Goal: Task Accomplishment & Management: Use online tool/utility

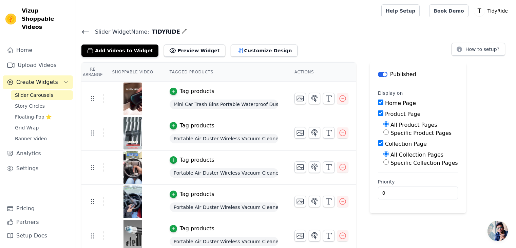
scroll to position [4, 0]
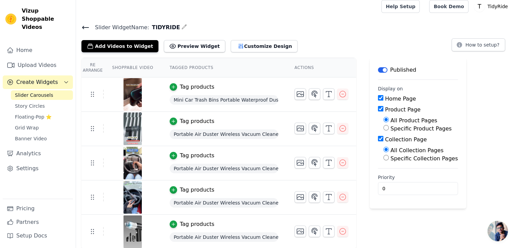
click at [84, 28] on icon at bounding box center [85, 27] width 8 height 8
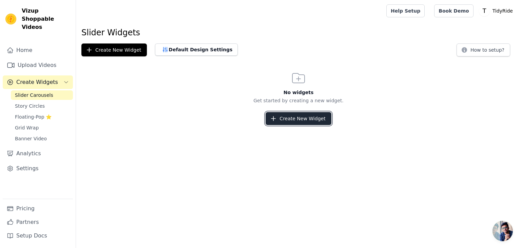
click at [284, 117] on button "Create New Widget" at bounding box center [298, 118] width 65 height 13
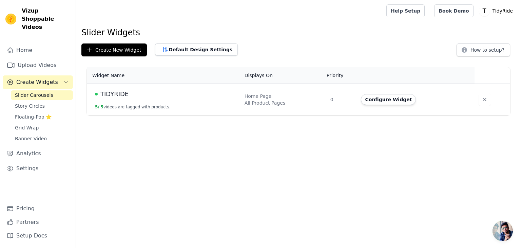
click at [258, 98] on div "Home Page" at bounding box center [284, 96] width 78 height 7
click at [276, 97] on div "Home Page" at bounding box center [284, 96] width 78 height 7
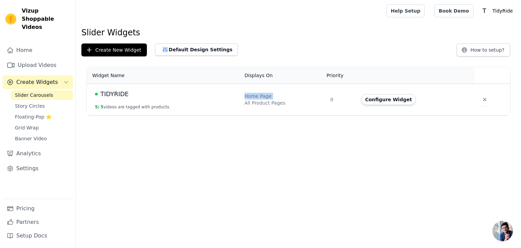
click at [276, 97] on div "Home Page" at bounding box center [284, 96] width 78 height 7
click at [226, 107] on td "TIDYRIDE 5 / 5 videos are tagged with products." at bounding box center [164, 100] width 154 height 32
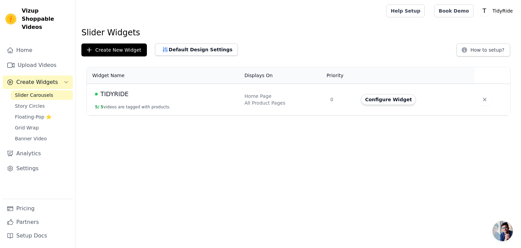
click at [226, 107] on td "TIDYRIDE 5 / 5 videos are tagged with products." at bounding box center [164, 100] width 154 height 32
click at [329, 98] on td "0" at bounding box center [341, 100] width 31 height 32
drag, startPoint x: 329, startPoint y: 98, endPoint x: 290, endPoint y: 97, distance: 39.0
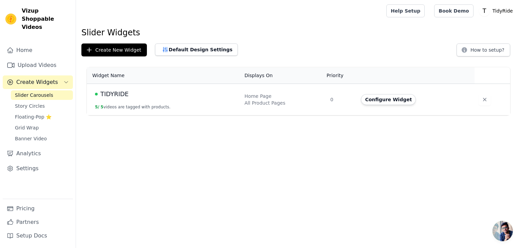
click at [290, 97] on div "Home Page" at bounding box center [284, 96] width 78 height 7
click at [66, 79] on icon "Sidebar" at bounding box center [65, 81] width 5 height 5
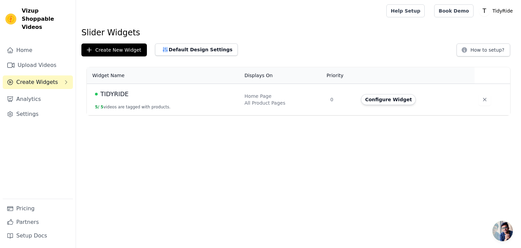
click at [159, 72] on th "Widget Name" at bounding box center [164, 75] width 154 height 17
click at [173, 45] on button "Default Design Settings" at bounding box center [196, 49] width 83 height 12
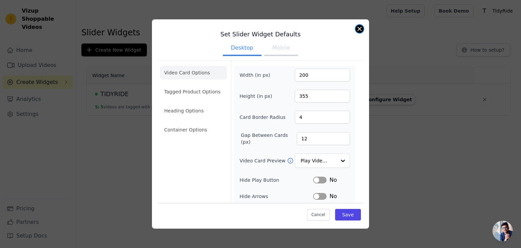
click at [361, 26] on button "Close modal" at bounding box center [359, 29] width 8 height 8
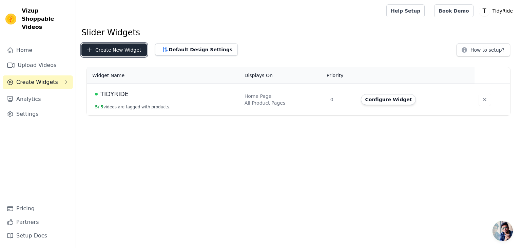
click at [102, 47] on button "Create New Widget" at bounding box center [113, 49] width 65 height 13
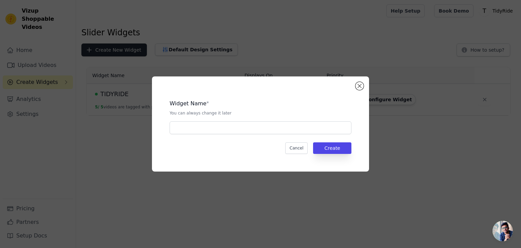
click at [102, 47] on div "Widget Name * You can always change it later Cancel Create" at bounding box center [260, 124] width 521 height 248
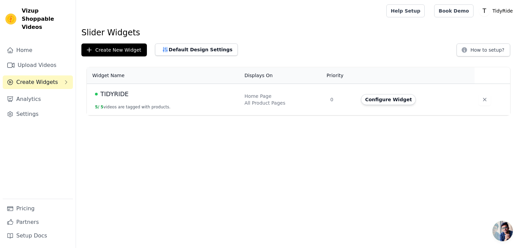
click at [235, 105] on td "TIDYRIDE 5 / 5 videos are tagged with products." at bounding box center [164, 100] width 154 height 32
click at [93, 102] on td "TIDYRIDE 5 / 5 videos are tagged with products." at bounding box center [164, 100] width 154 height 32
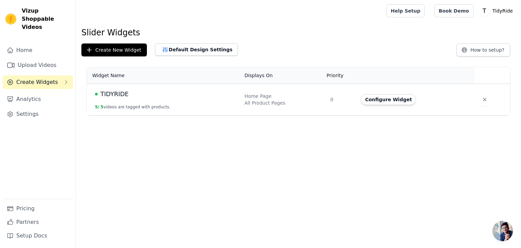
click at [104, 100] on td "TIDYRIDE 5 / 5 videos are tagged with products." at bounding box center [164, 100] width 154 height 32
click at [103, 94] on span "TIDYRIDE" at bounding box center [114, 93] width 28 height 9
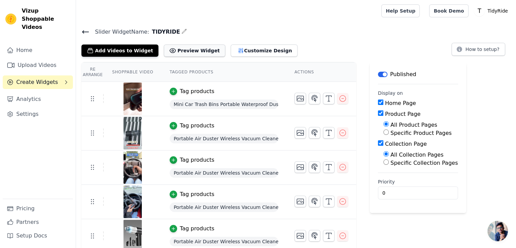
click at [187, 46] on button "Preview Widget" at bounding box center [194, 50] width 61 height 12
click at [166, 45] on button "Preview Widget" at bounding box center [194, 50] width 61 height 12
